Goal: Task Accomplishment & Management: Use online tool/utility

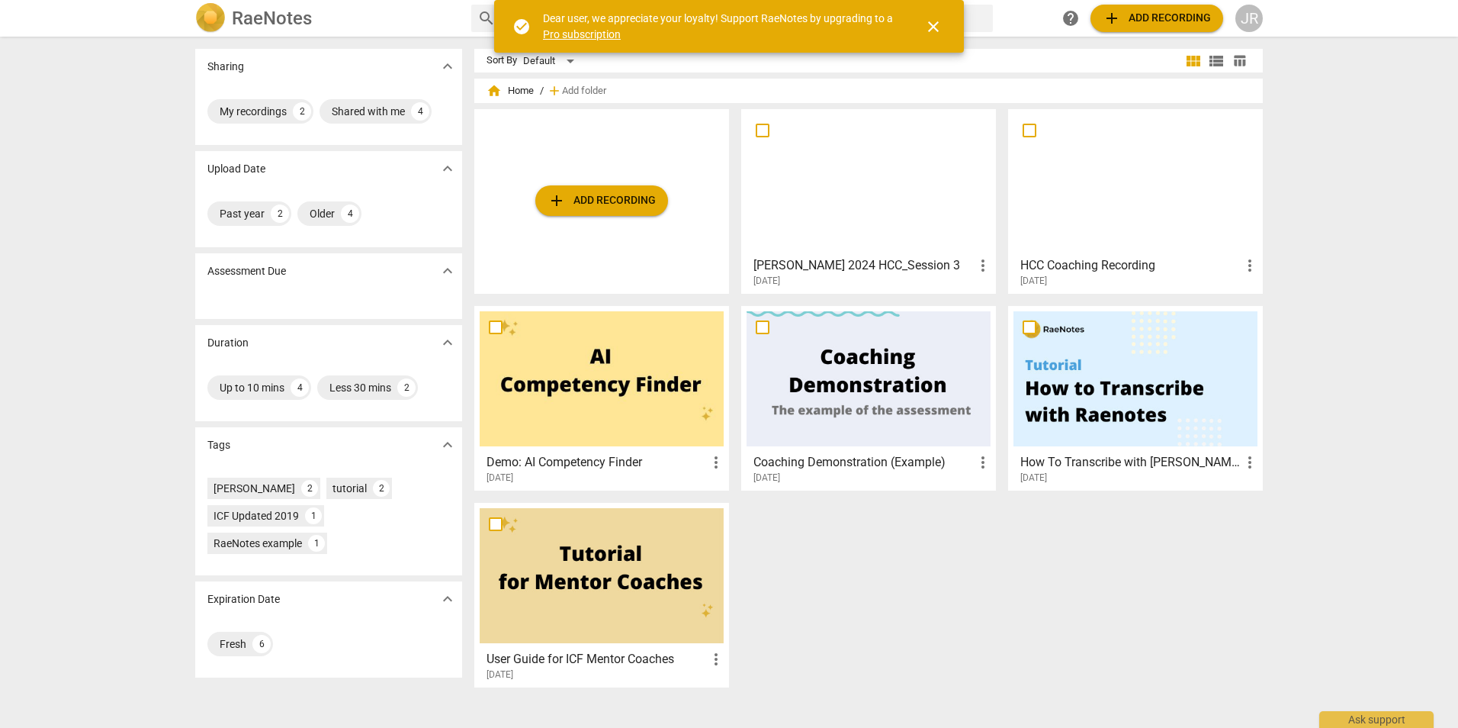
click at [985, 270] on span "more_vert" at bounding box center [983, 265] width 18 height 18
click at [932, 272] on div at bounding box center [729, 364] width 1458 height 728
click at [956, 262] on h3 "[PERSON_NAME] 2024 HCC_Session 3" at bounding box center [864, 265] width 220 height 18
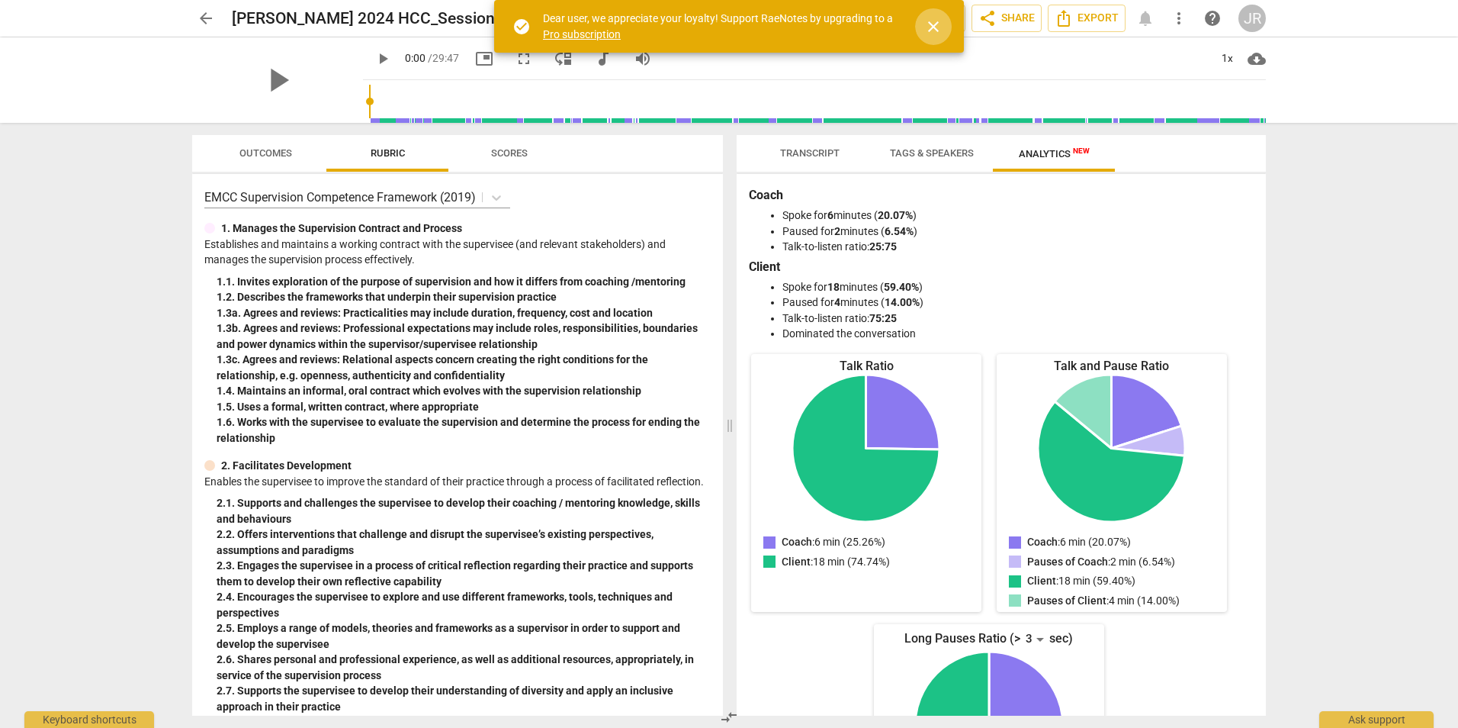
click at [930, 20] on span "close" at bounding box center [933, 27] width 18 height 18
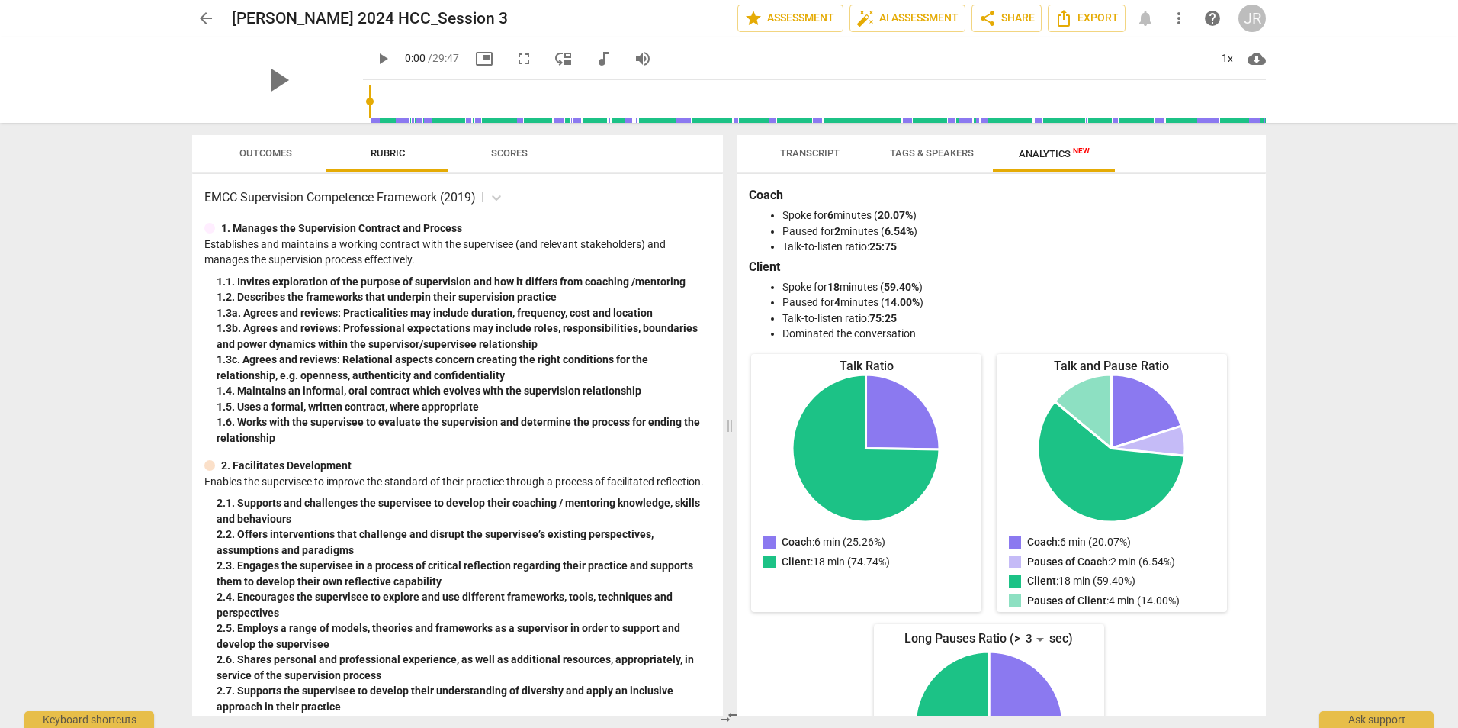
click at [210, 19] on span "arrow_back" at bounding box center [206, 18] width 18 height 18
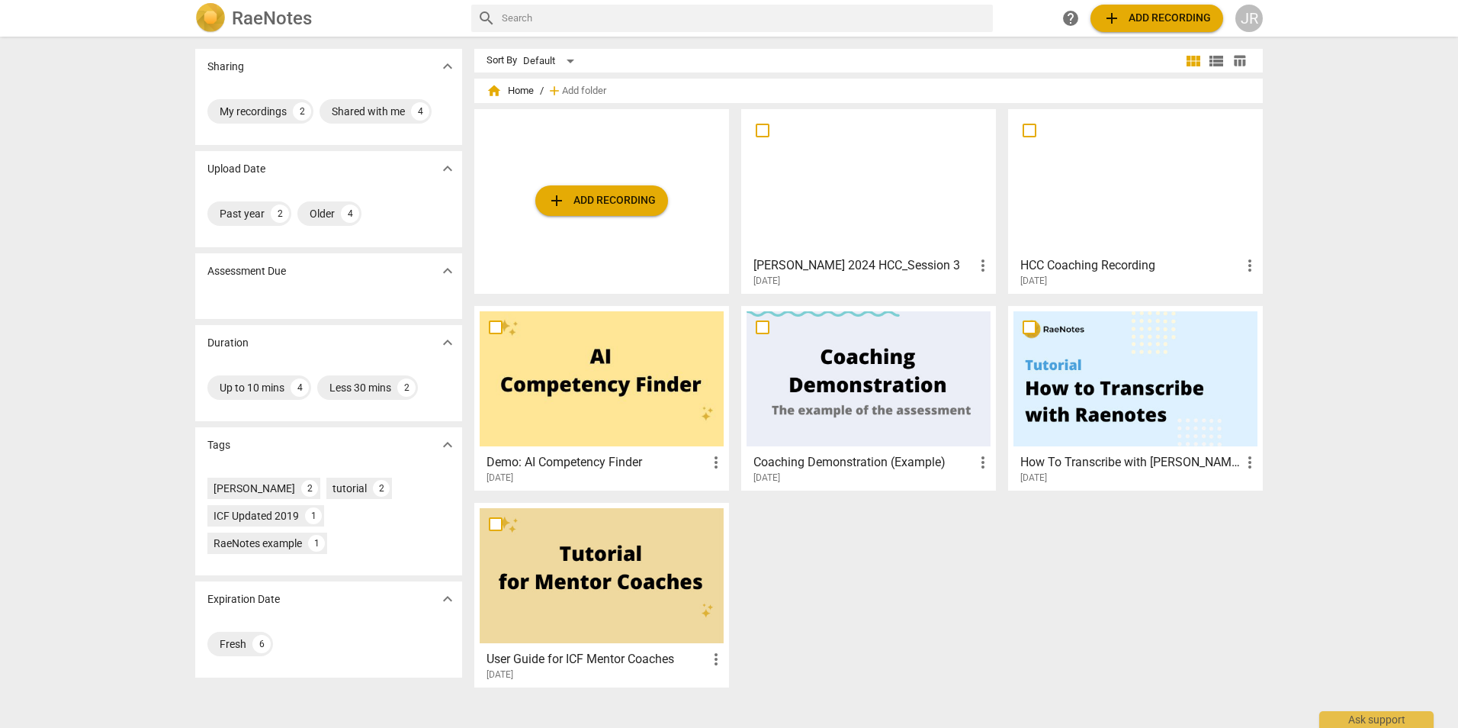
click at [606, 190] on button "add Add recording" at bounding box center [601, 200] width 133 height 31
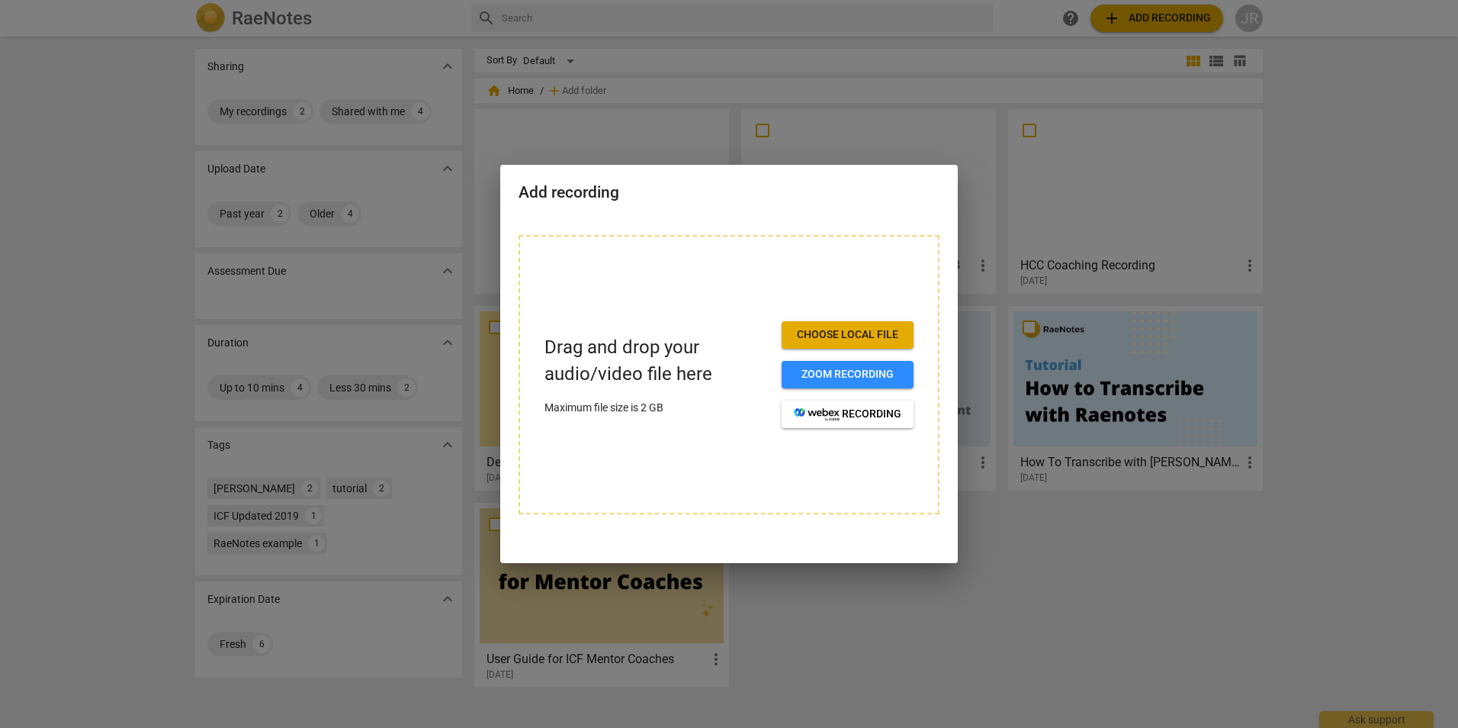
click at [839, 342] on span "Choose local file" at bounding box center [848, 334] width 108 height 15
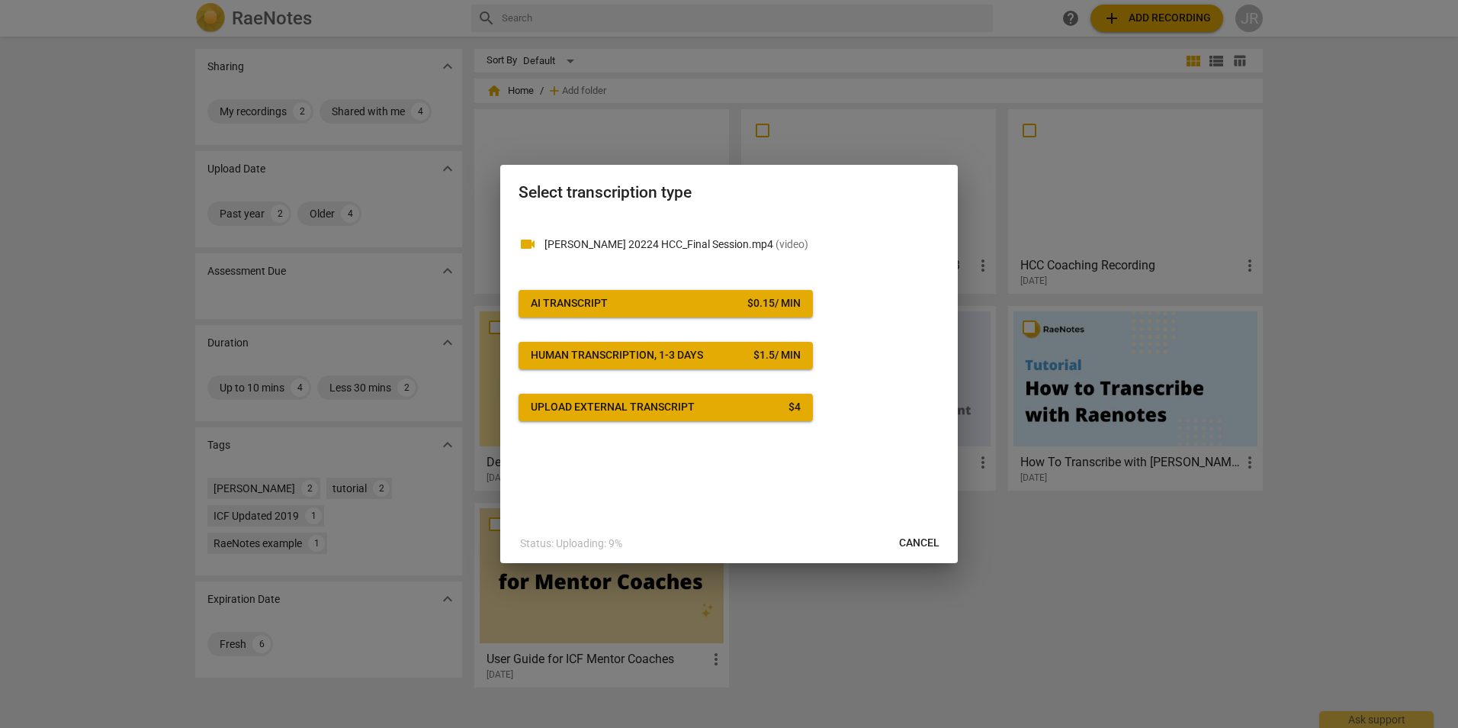
click at [666, 303] on span "AI Transcript $ 0.15 / min" at bounding box center [666, 303] width 270 height 15
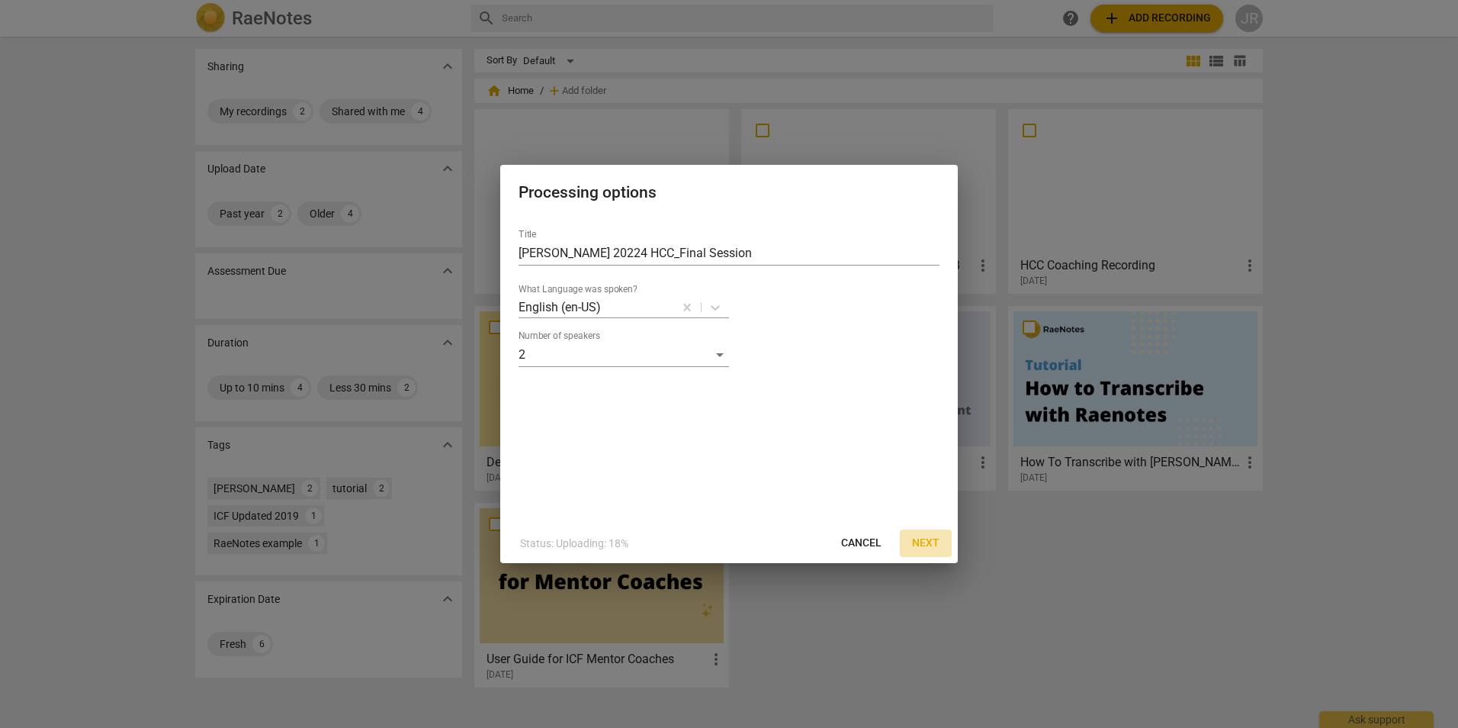
click at [921, 539] on span "Next" at bounding box center [925, 542] width 27 height 15
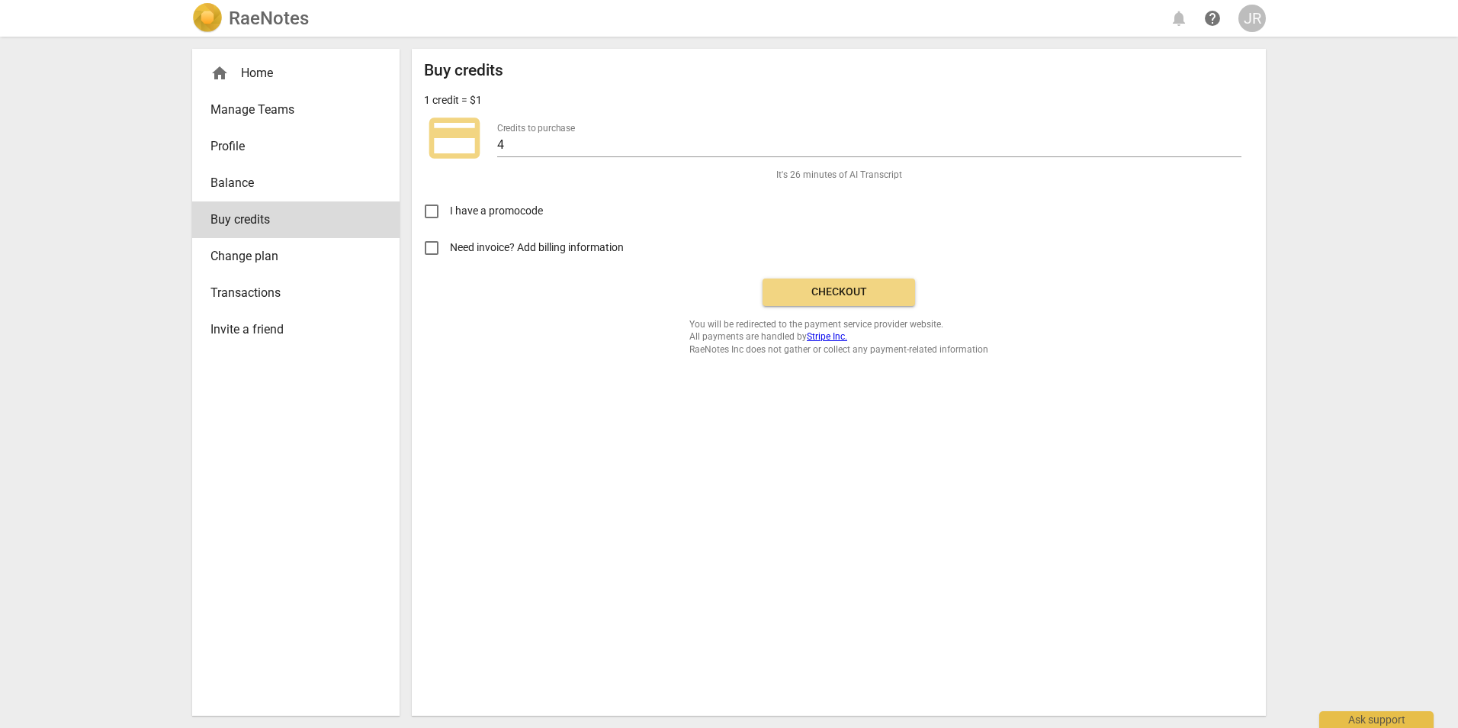
click at [782, 288] on span "Checkout" at bounding box center [839, 291] width 128 height 15
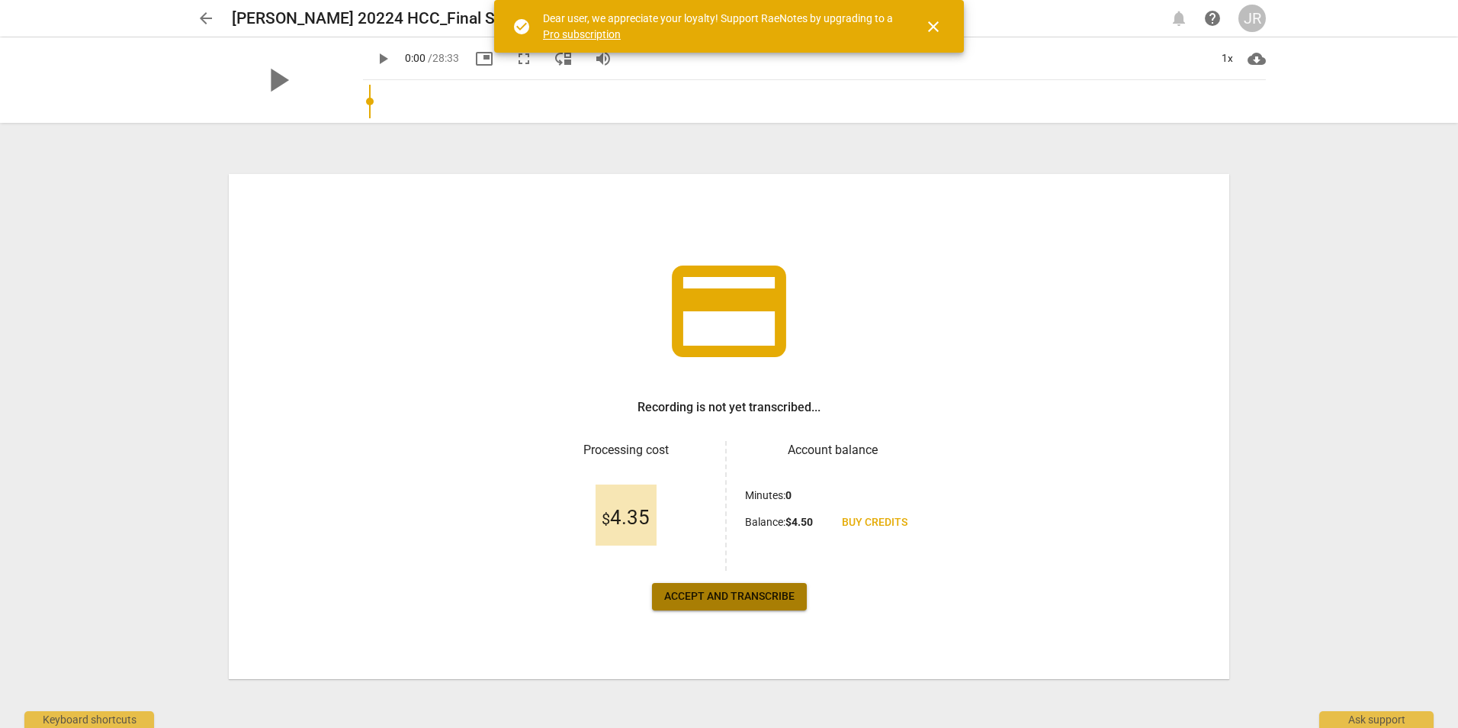
click at [701, 601] on span "Accept and transcribe" at bounding box center [729, 596] width 130 height 15
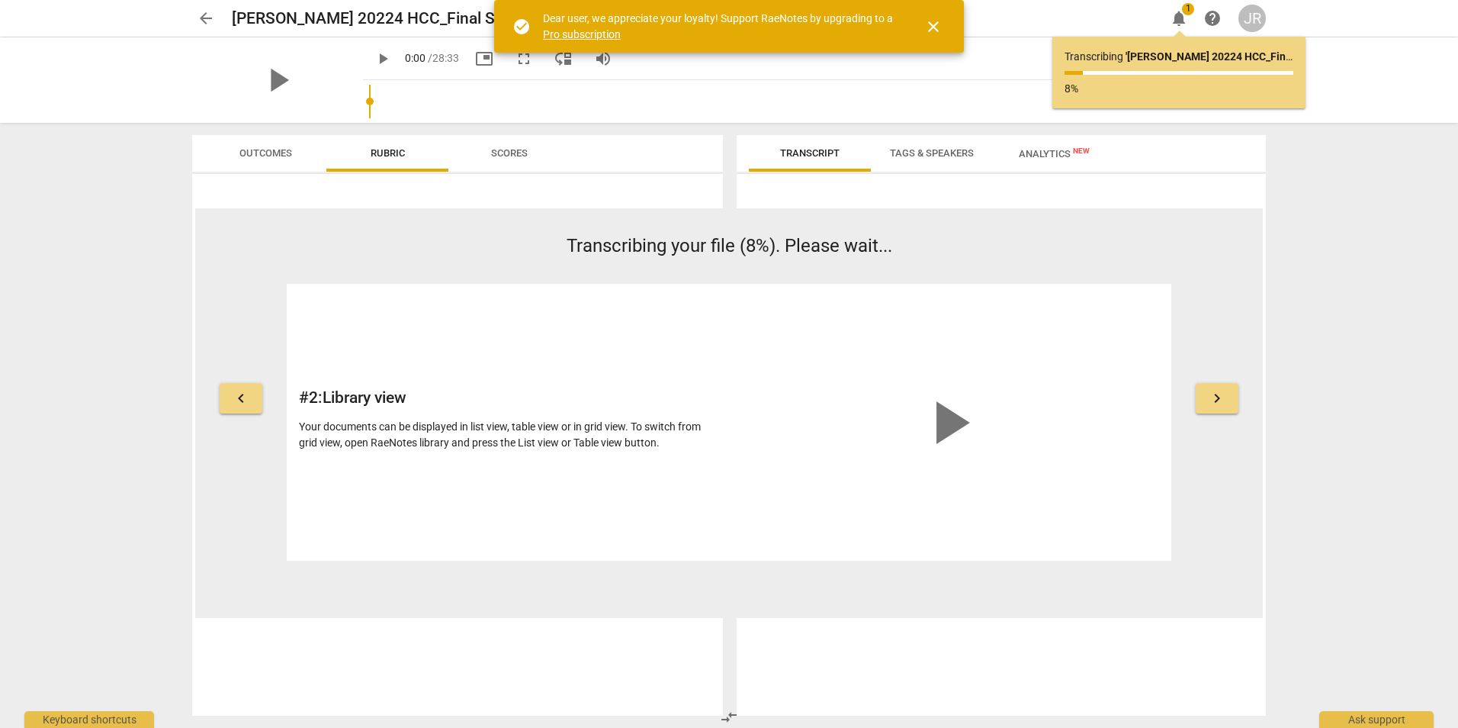
click at [933, 31] on span "close" at bounding box center [933, 27] width 18 height 18
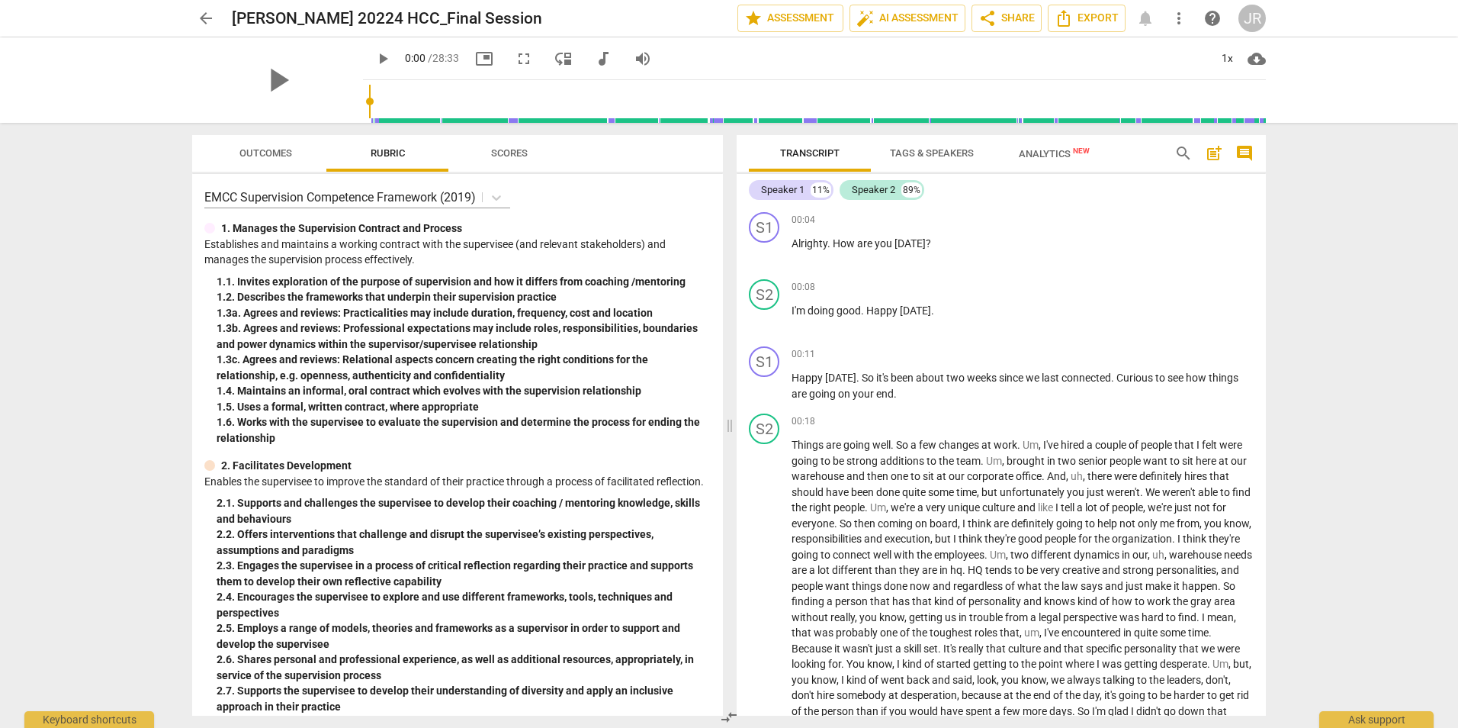
click at [1033, 151] on span "Analytics New" at bounding box center [1054, 153] width 71 height 11
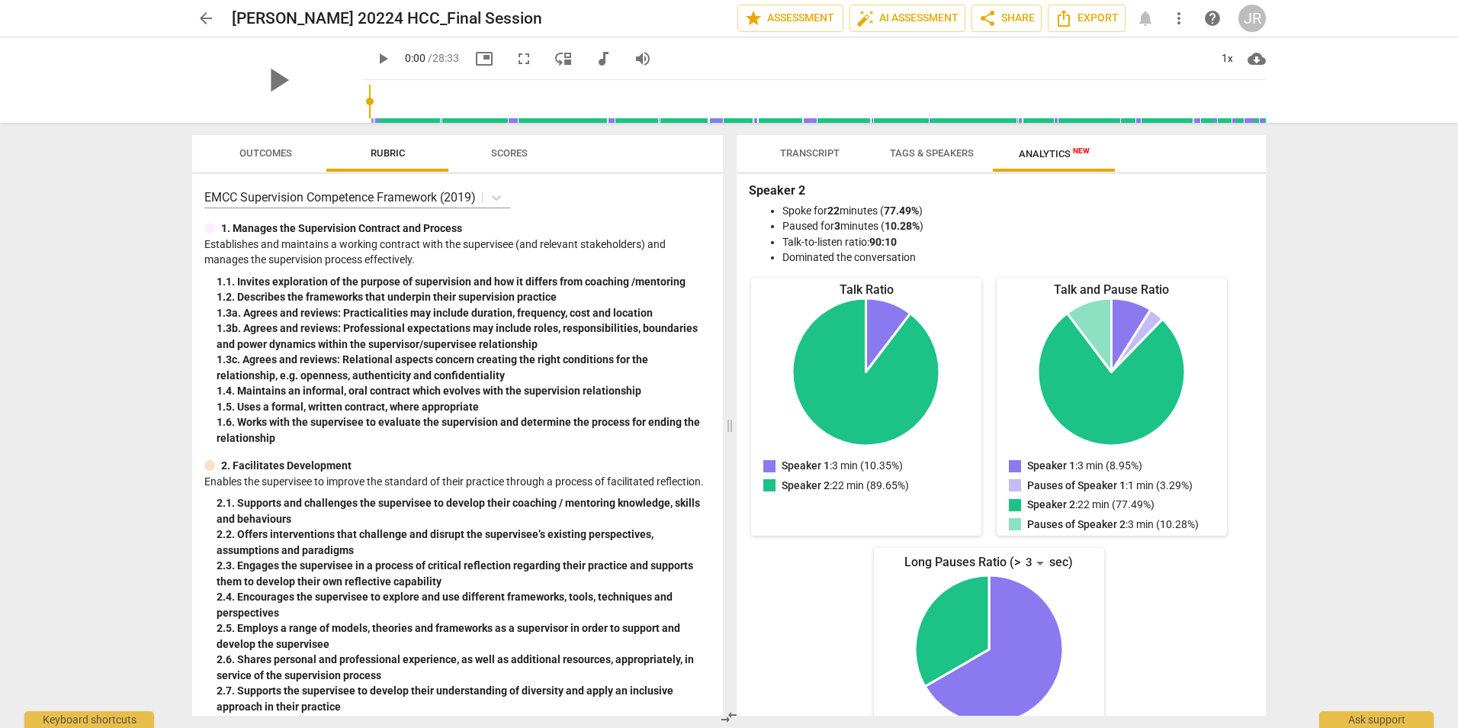
scroll to position [148, 0]
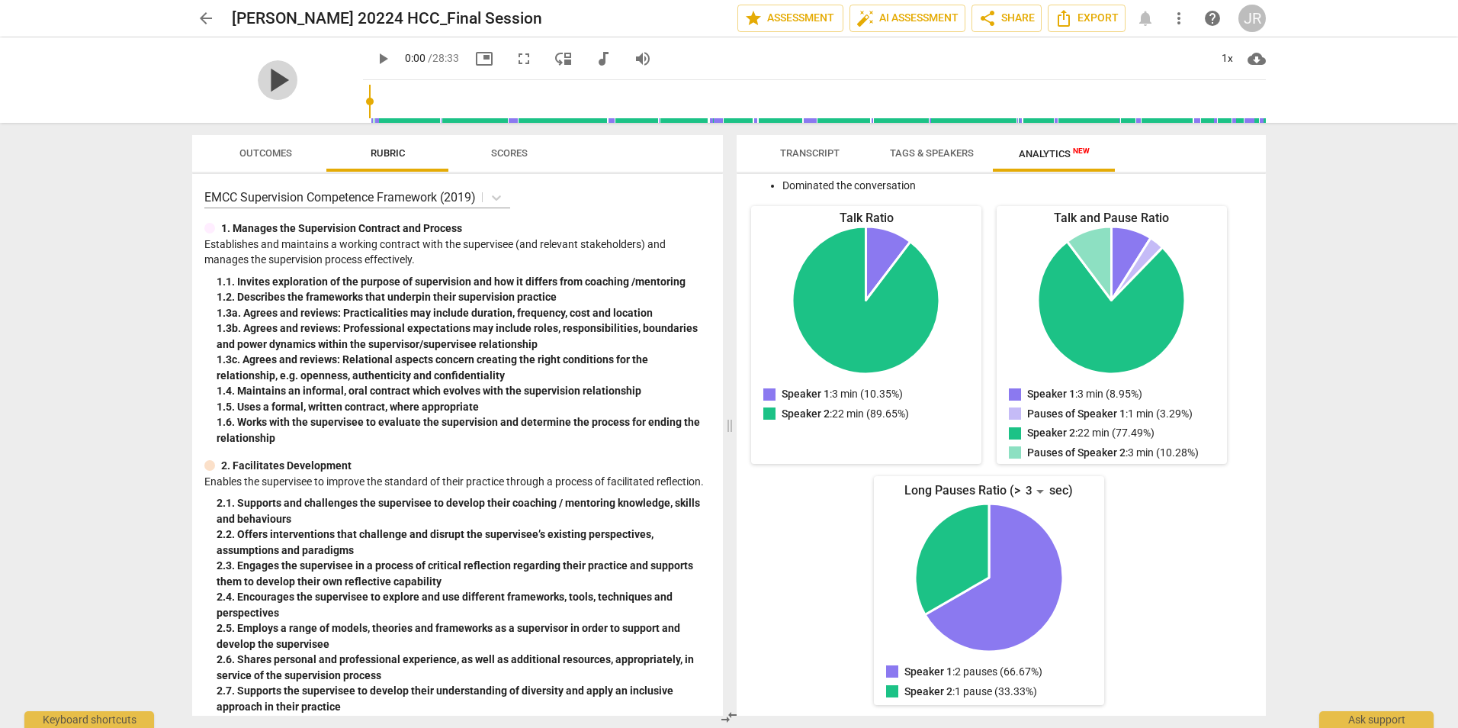
click at [273, 86] on span "play_arrow" at bounding box center [278, 80] width 40 height 40
click at [267, 84] on span "pause" at bounding box center [278, 80] width 40 height 40
type input "6"
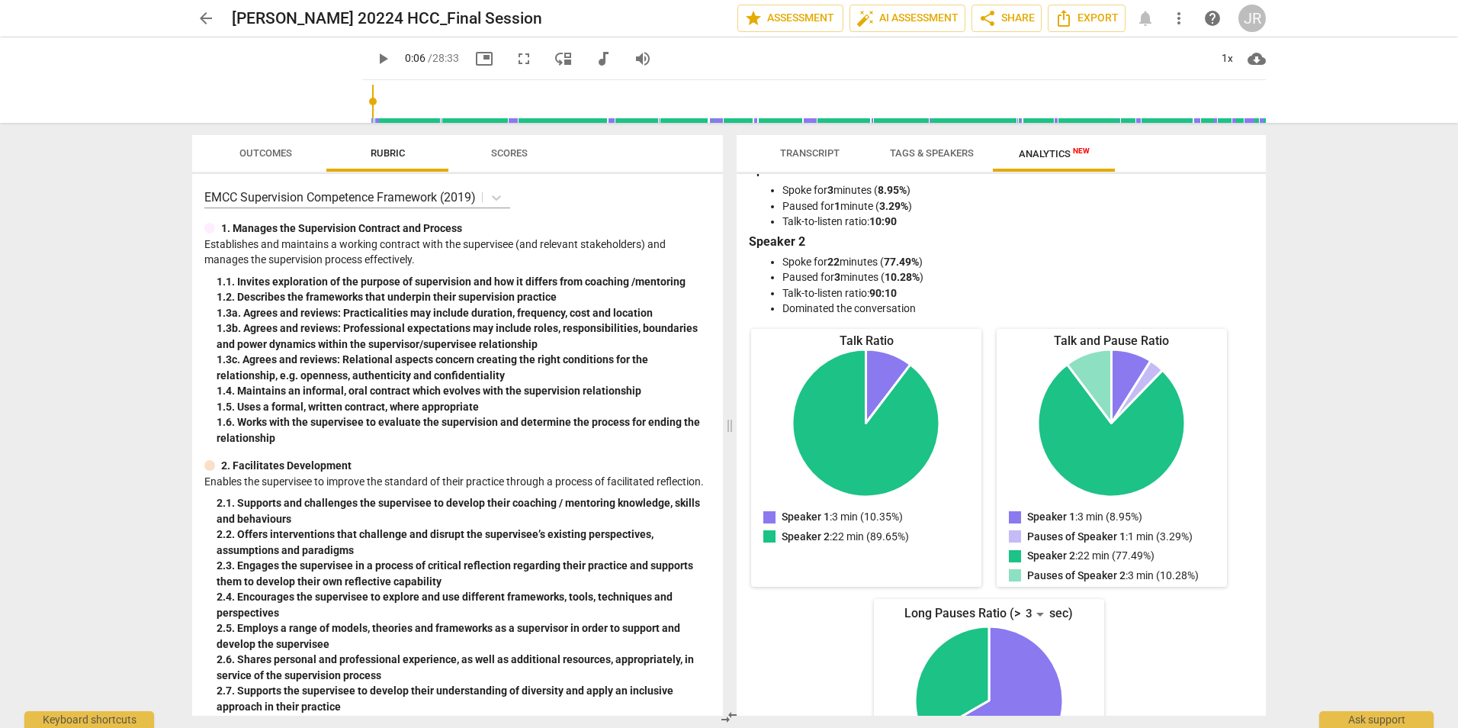
scroll to position [0, 0]
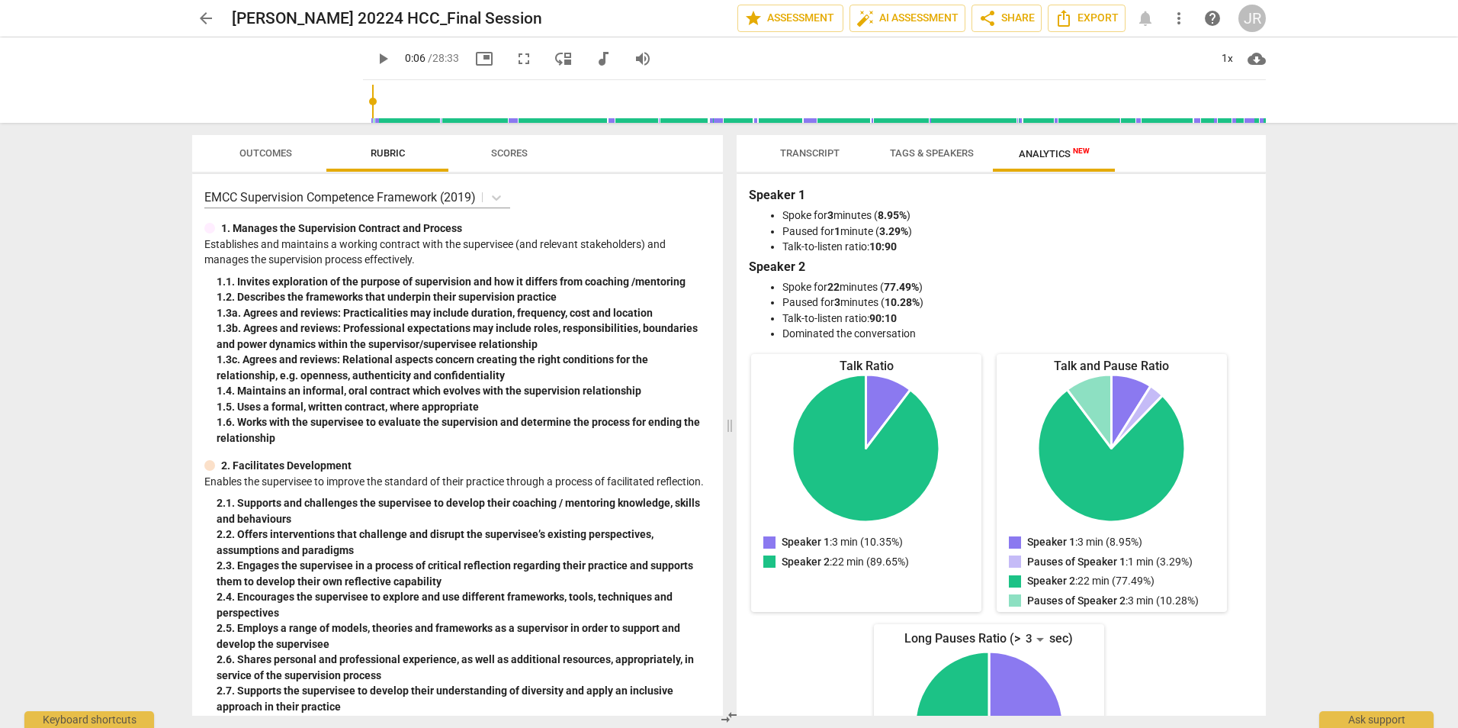
click at [953, 155] on span "Tags & Speakers" at bounding box center [932, 152] width 84 height 11
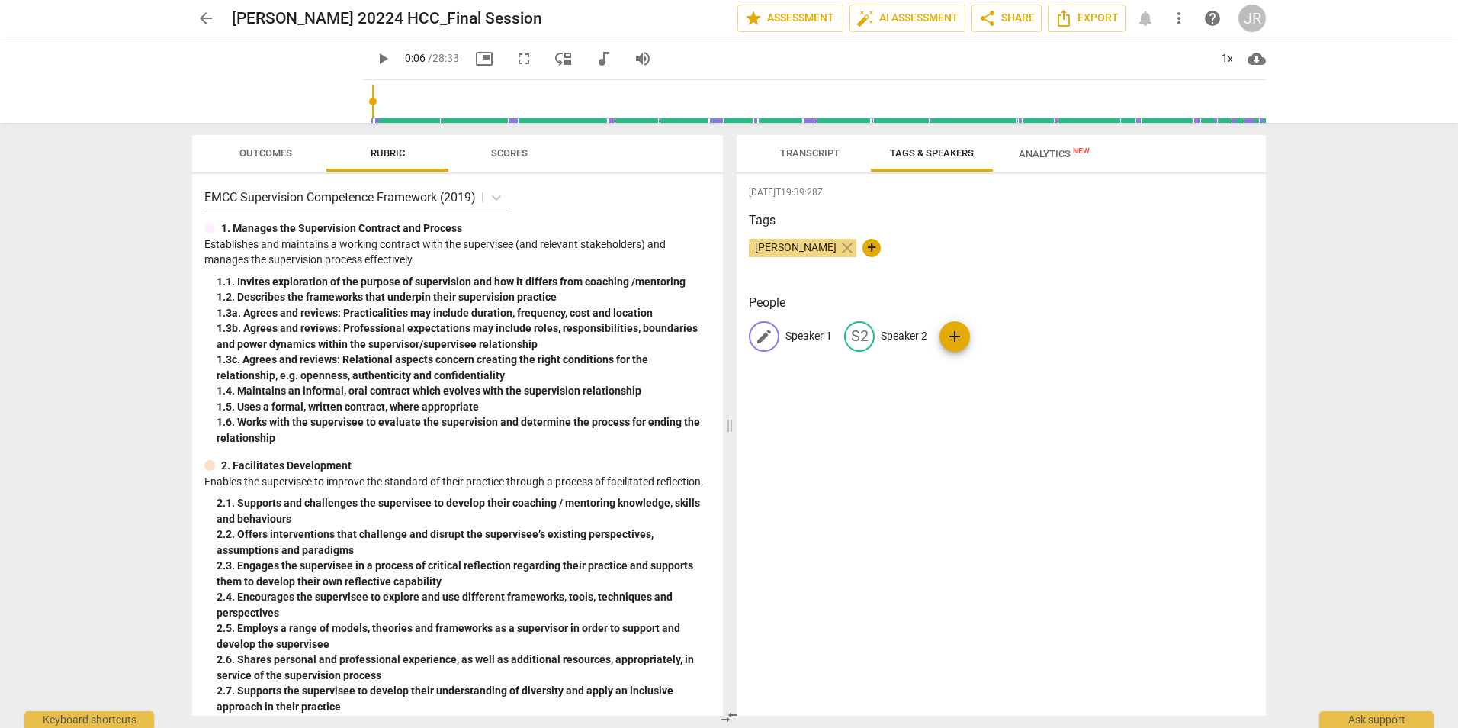
click at [802, 329] on p "Speaker 1" at bounding box center [809, 336] width 47 height 16
type input "Coach"
click at [997, 338] on p "Speaker 2" at bounding box center [1003, 336] width 47 height 16
type input "Client"
click at [966, 426] on div "2025-08-20T19:39:28Z Tags Jessica Ramirez close + People CO Coach edit Client d…" at bounding box center [1001, 444] width 529 height 541
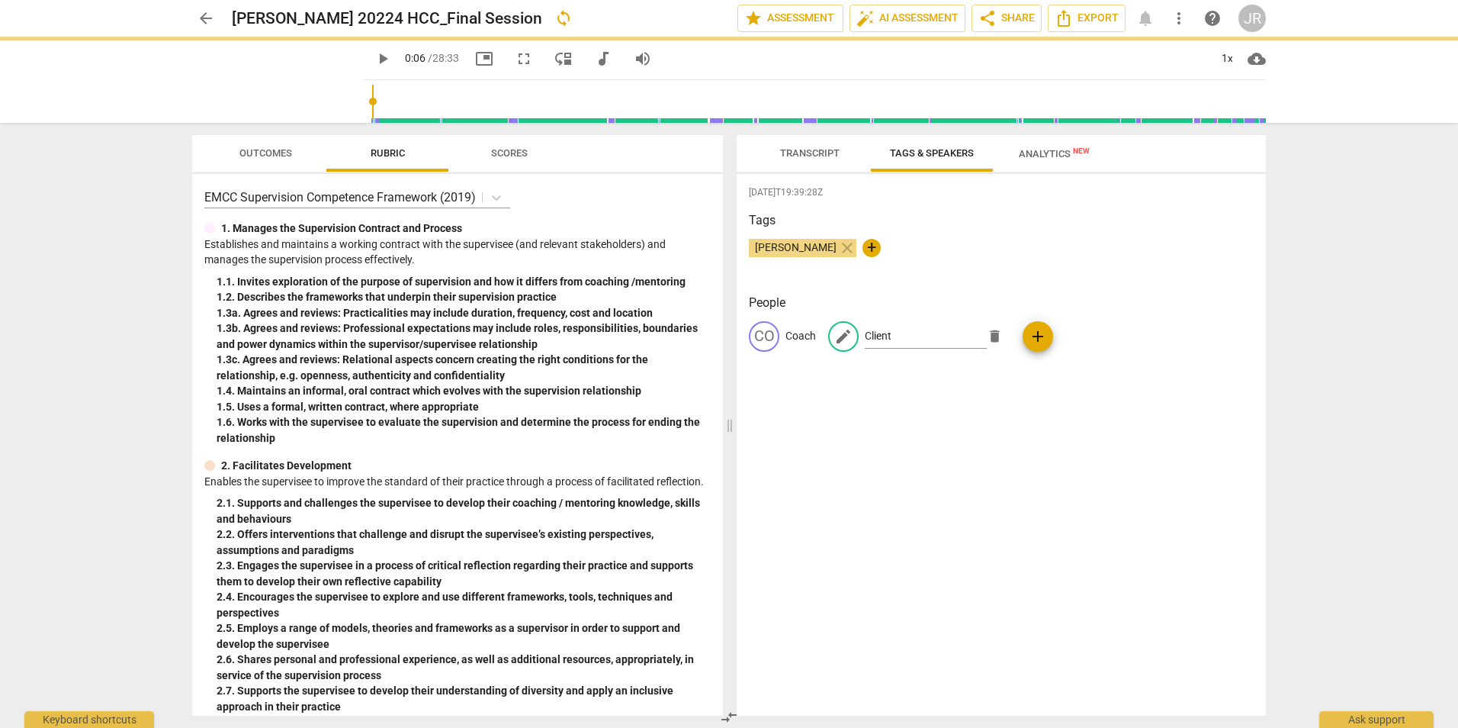
click at [818, 149] on span "Transcript" at bounding box center [809, 152] width 59 height 11
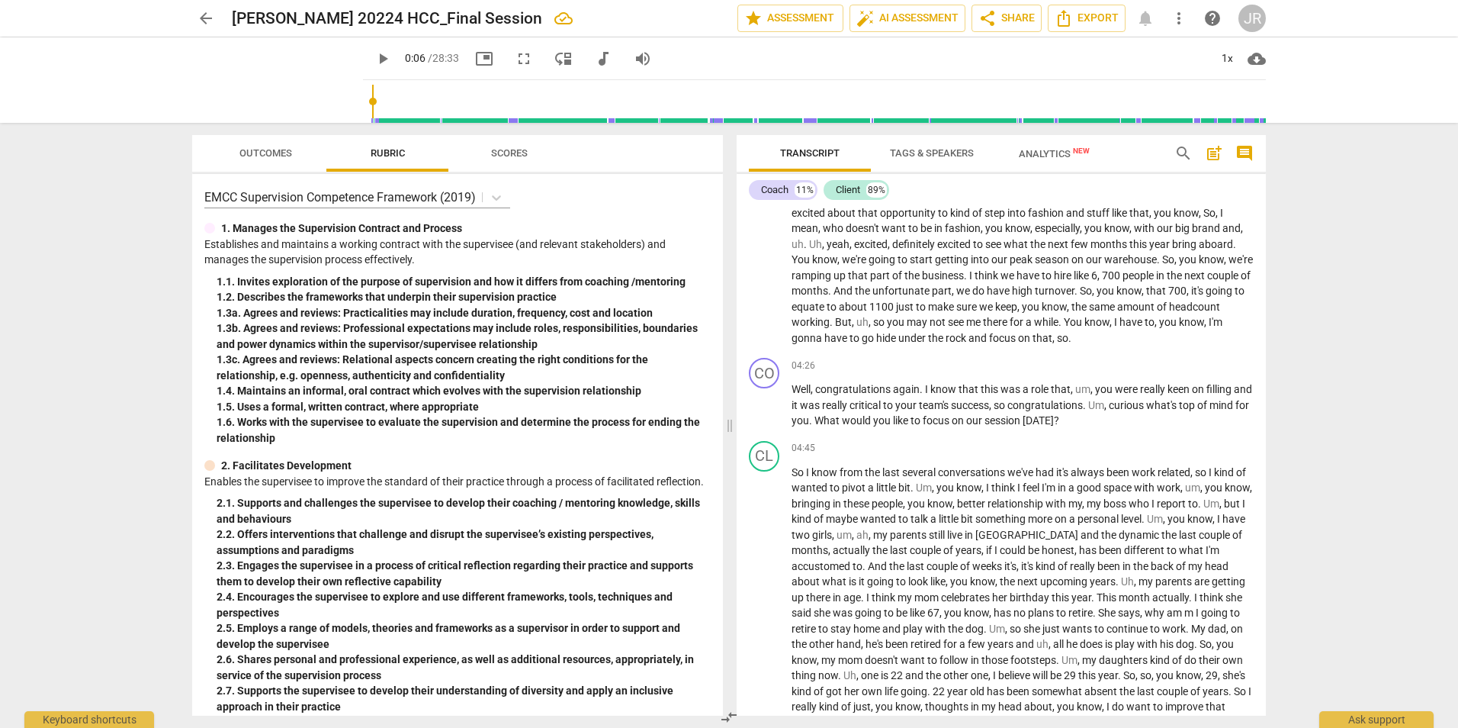
scroll to position [915, 0]
click at [1104, 15] on span "Export" at bounding box center [1087, 18] width 64 height 18
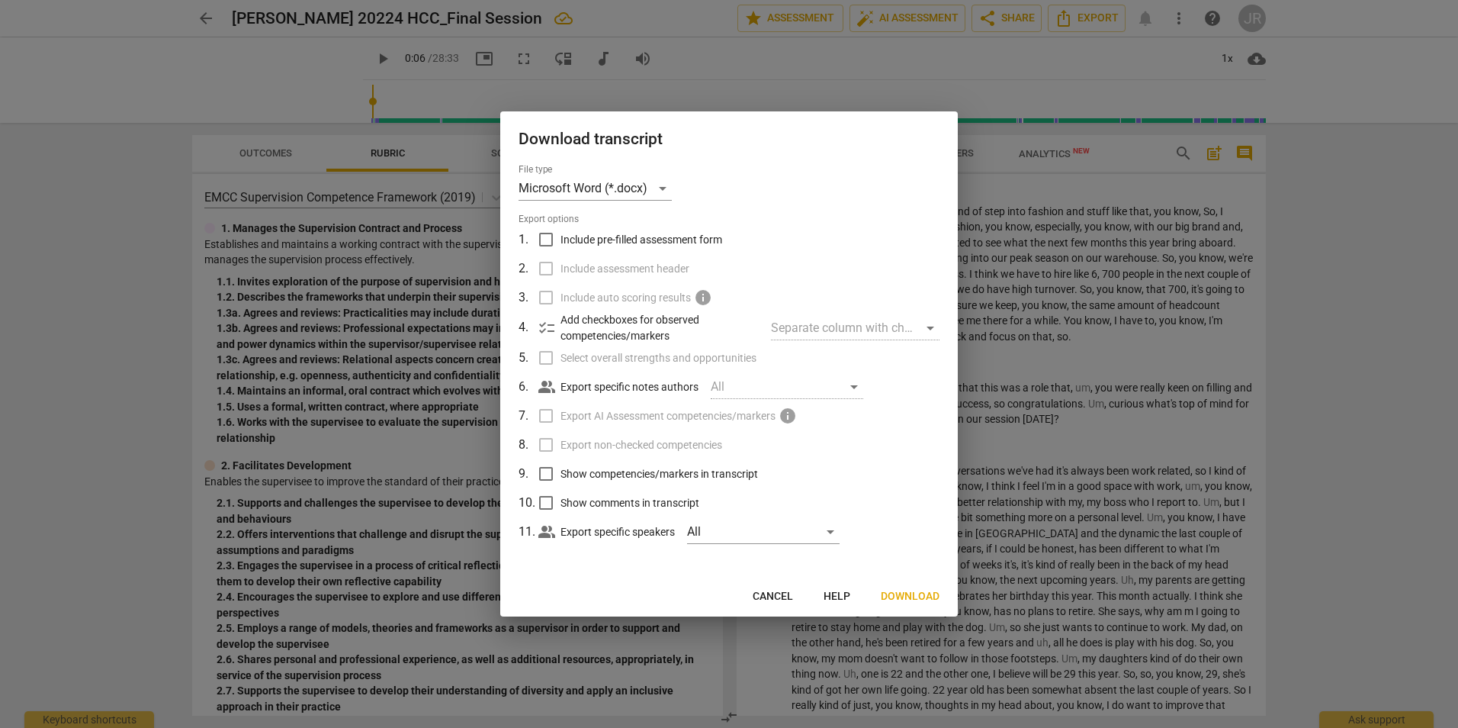
click at [899, 590] on span "Download" at bounding box center [910, 596] width 59 height 15
